Goal: Information Seeking & Learning: Learn about a topic

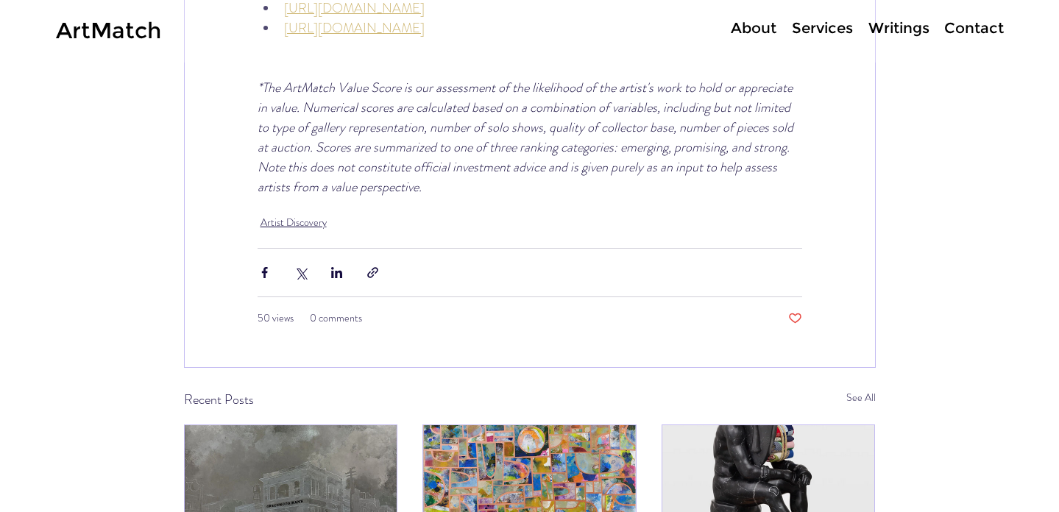
scroll to position [5498, 0]
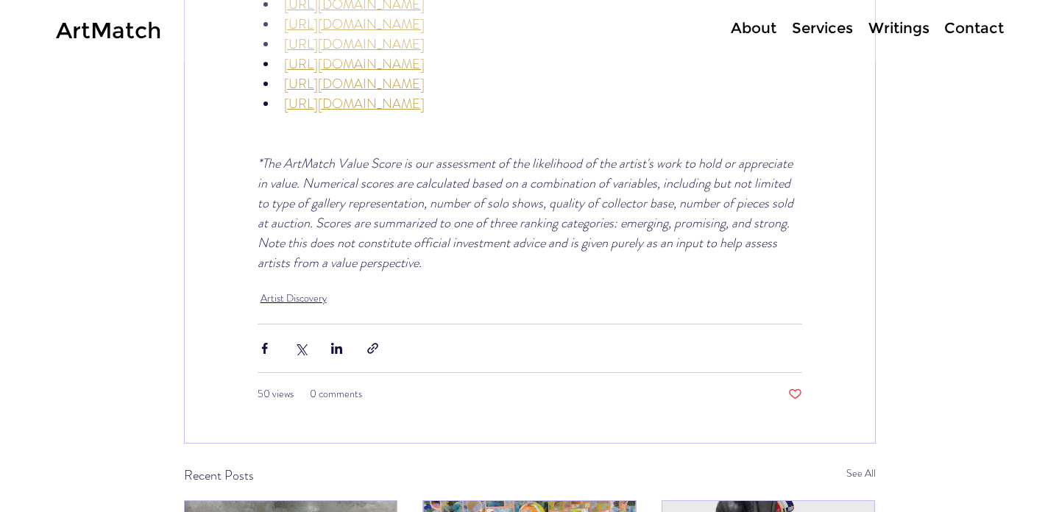
click at [743, 28] on p "About" at bounding box center [753, 28] width 60 height 21
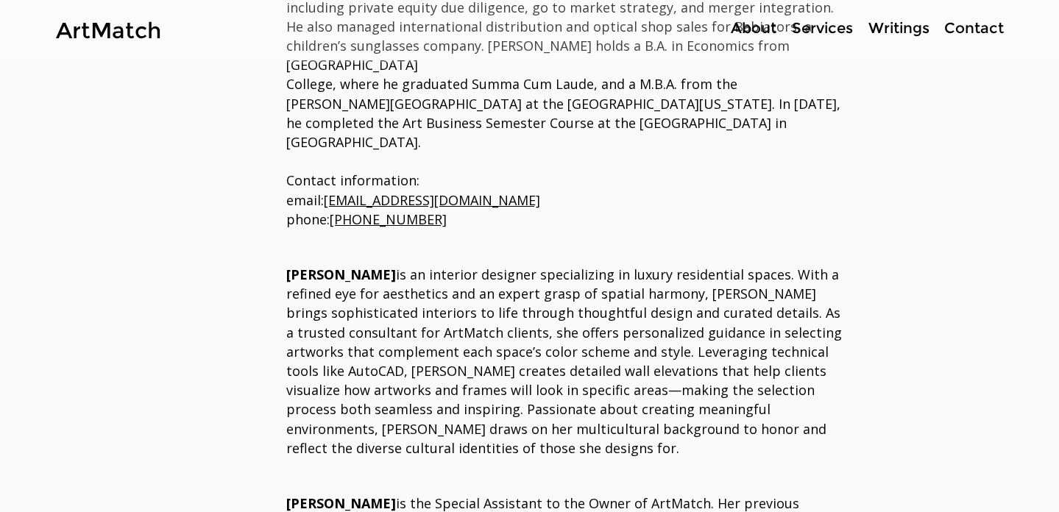
scroll to position [961, 0]
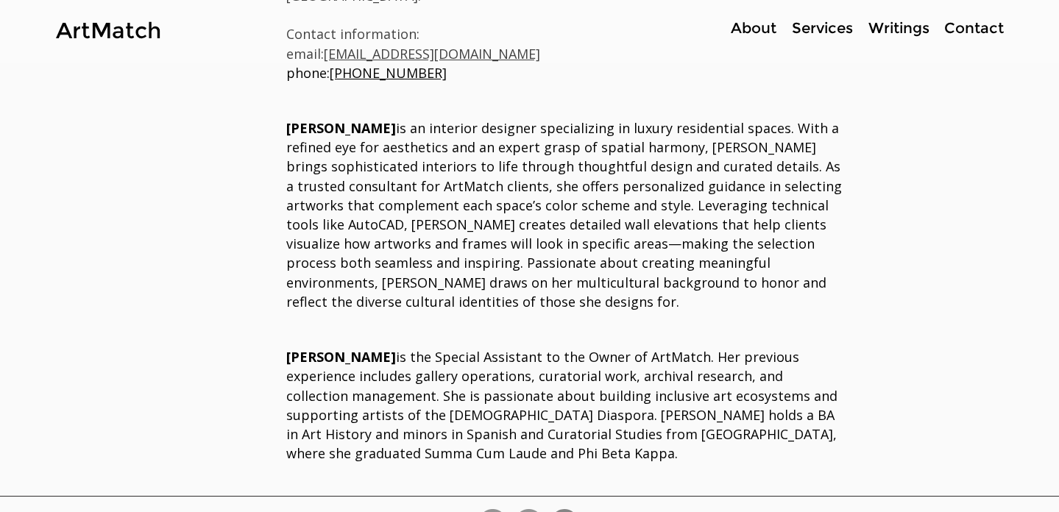
click at [811, 28] on p "Services" at bounding box center [822, 28] width 76 height 21
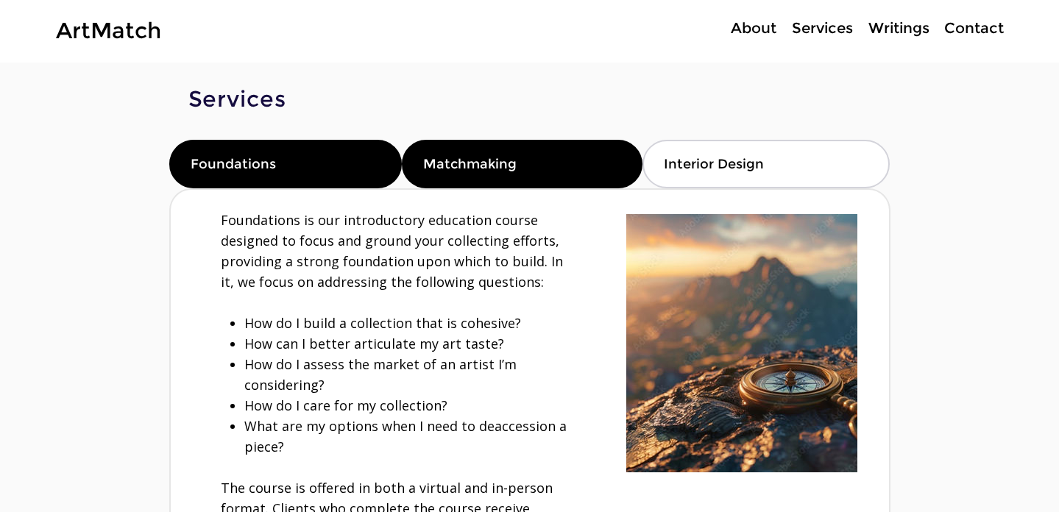
click at [421, 167] on div "Matchmaking" at bounding box center [522, 164] width 241 height 49
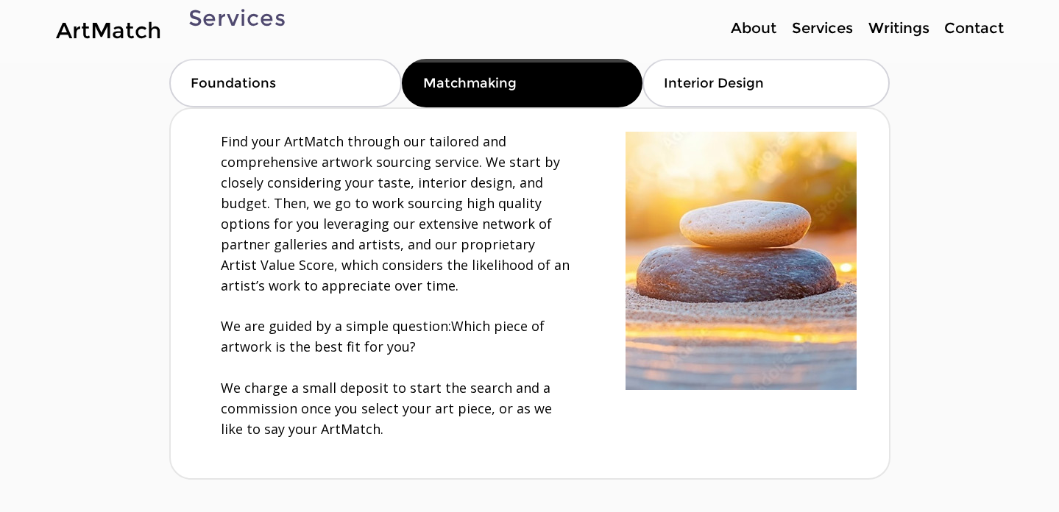
scroll to position [91, 0]
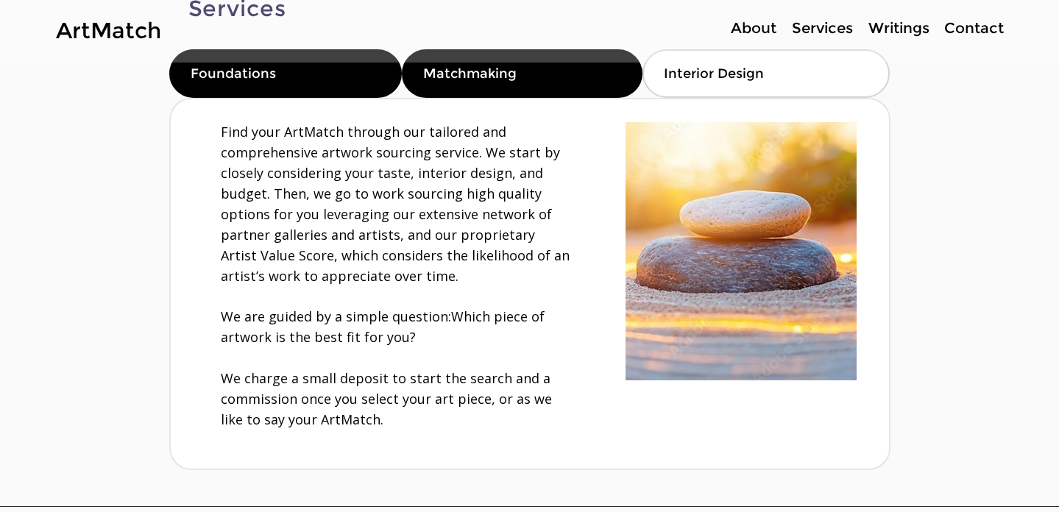
click at [289, 88] on div "Foundations" at bounding box center [285, 73] width 233 height 49
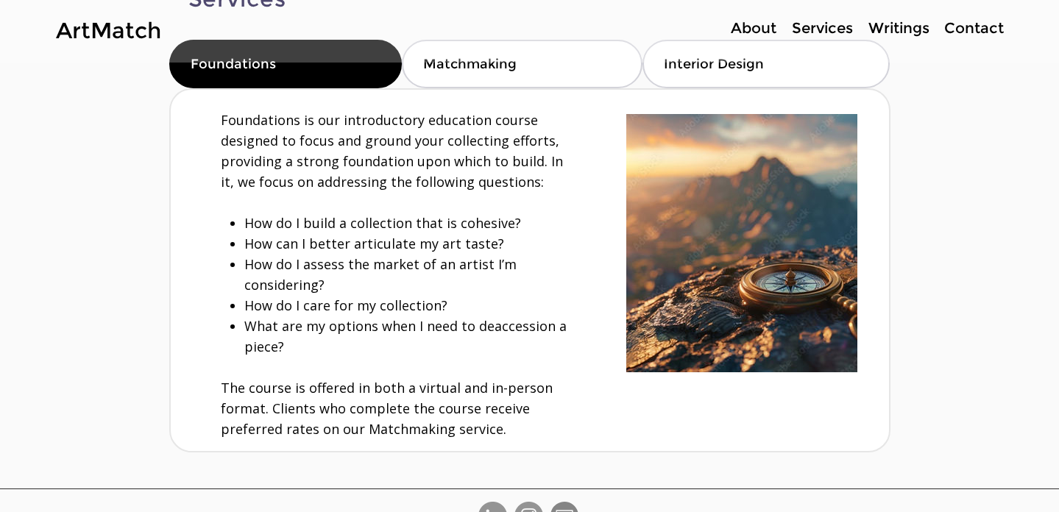
scroll to position [110, 0]
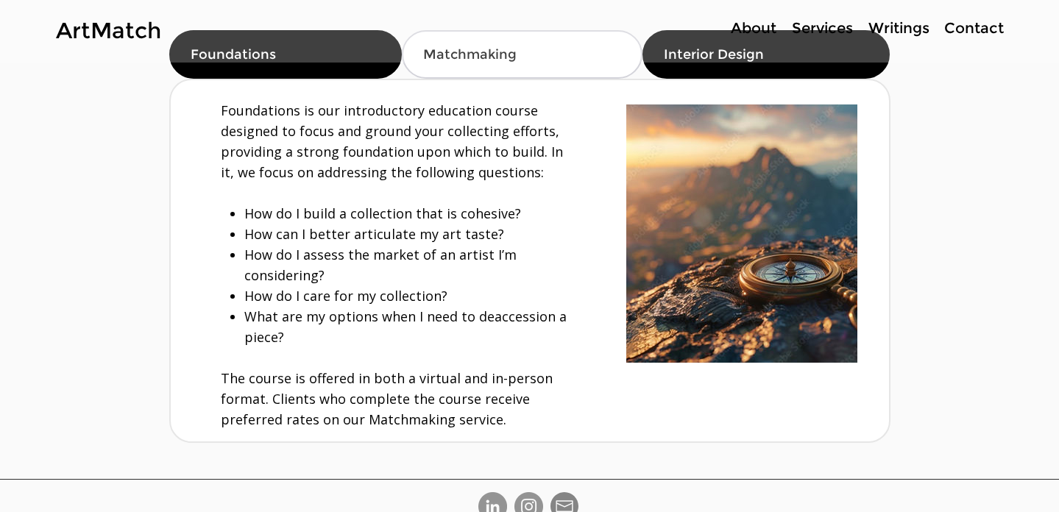
click at [684, 66] on div "Interior Design" at bounding box center [765, 54] width 247 height 49
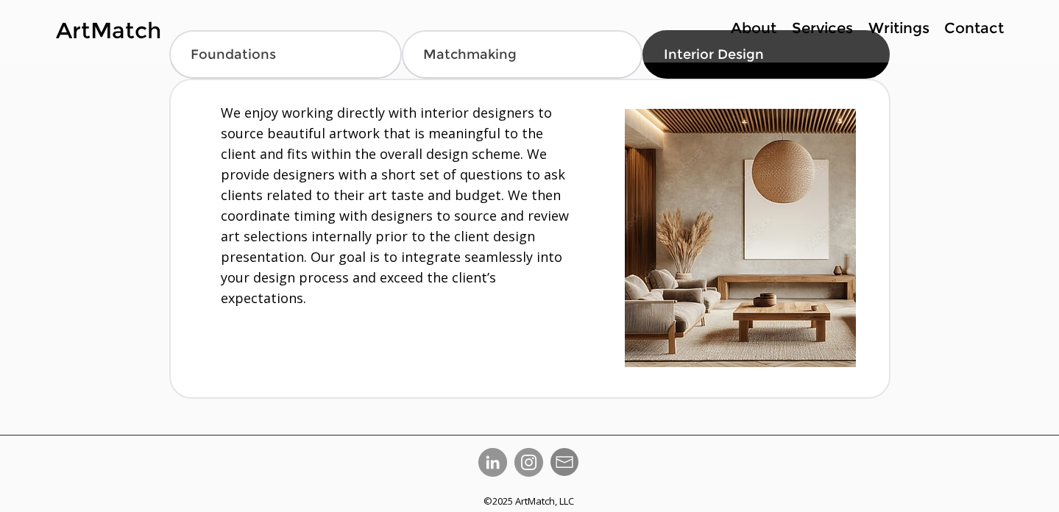
scroll to position [0, 0]
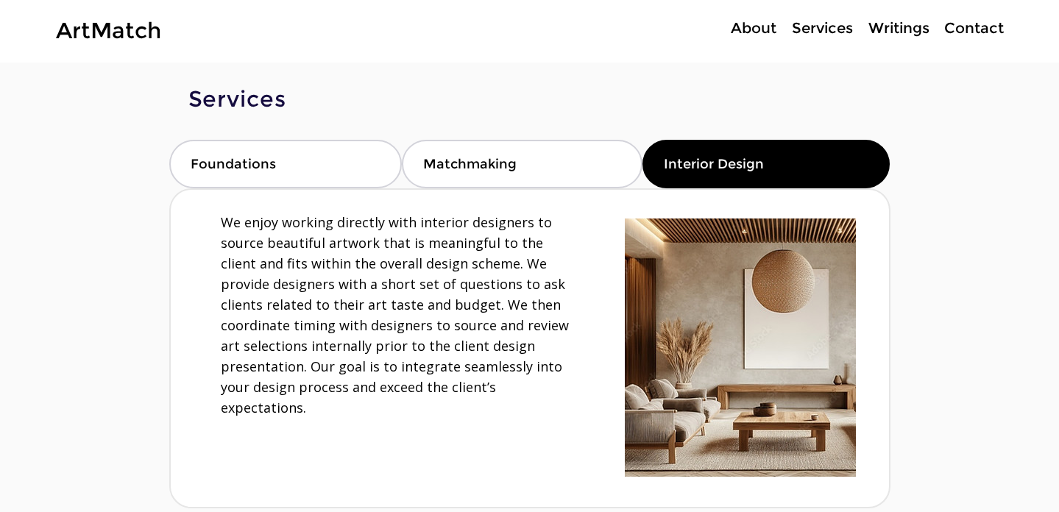
click at [925, 27] on p "Writings" at bounding box center [899, 28] width 76 height 21
